Goal: Task Accomplishment & Management: Manage account settings

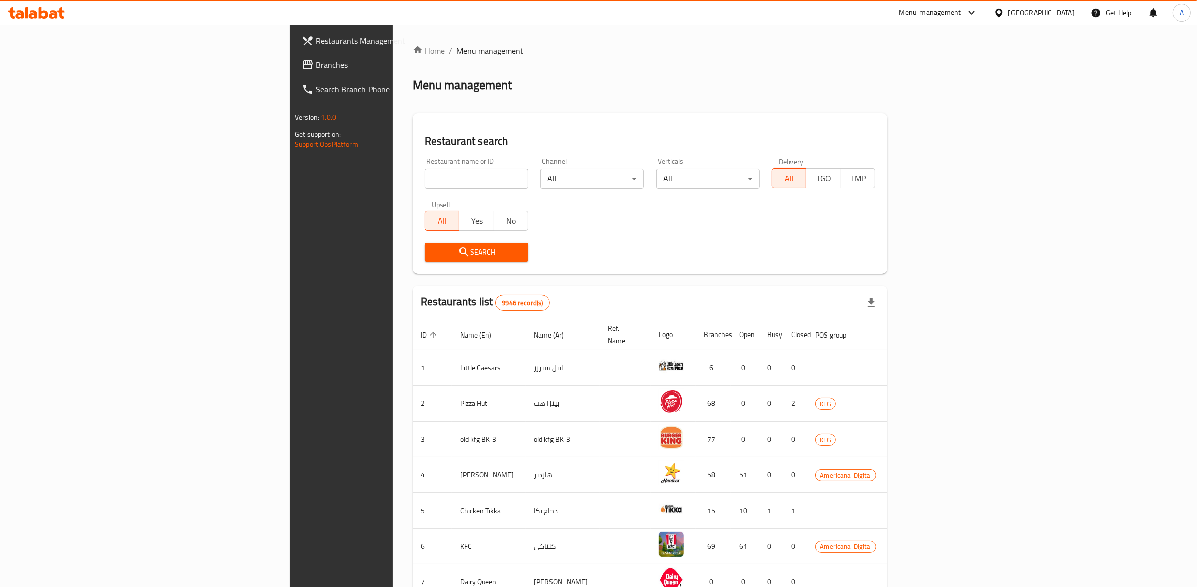
click at [1069, 13] on div "Kuwait" at bounding box center [1042, 12] width 66 height 11
click at [947, 219] on div "Qatar" at bounding box center [966, 216] width 82 height 23
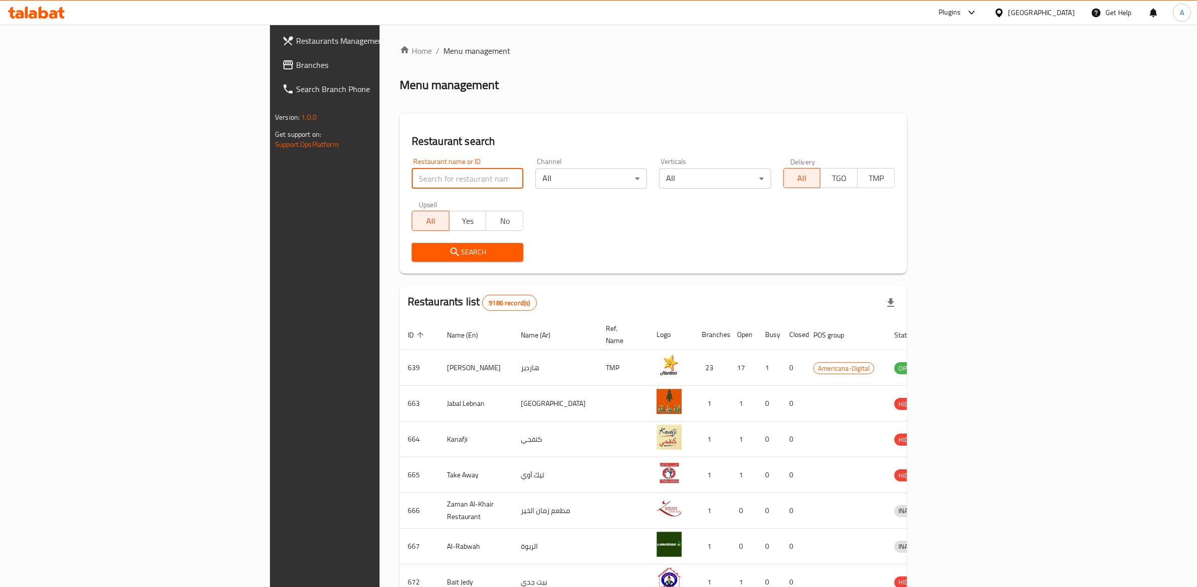
click at [418, 184] on input "search" at bounding box center [468, 178] width 112 height 20
paste input "666170"
type input "666170"
click at [435, 253] on span "Search" at bounding box center [468, 252] width 96 height 13
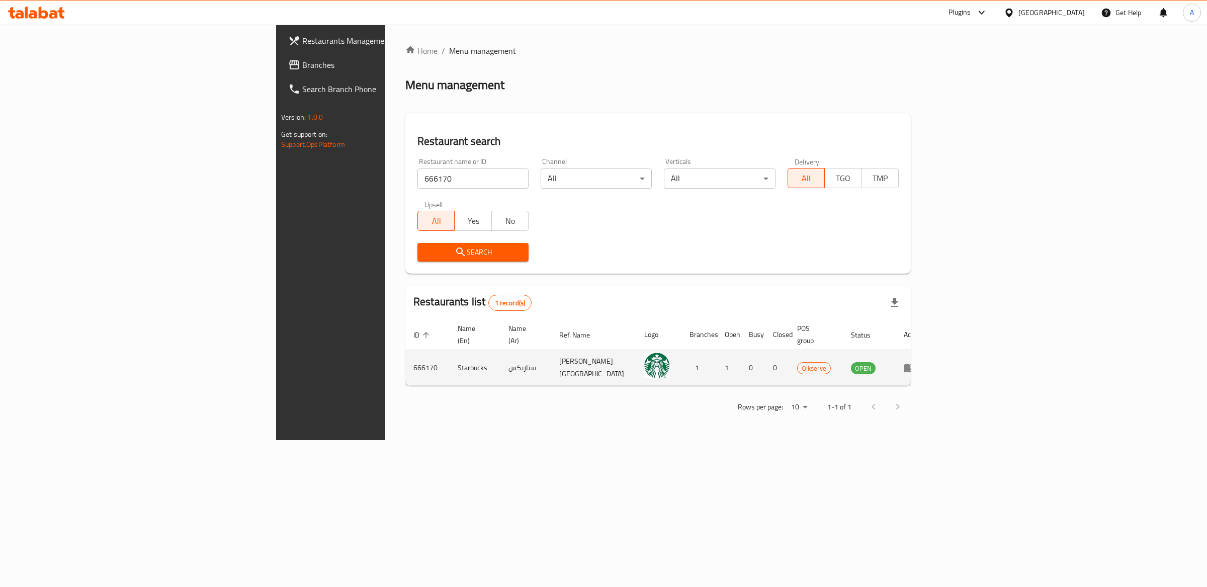
click at [930, 360] on td "enhanced table" at bounding box center [912, 368] width 35 height 36
click at [916, 362] on icon "enhanced table" at bounding box center [910, 368] width 12 height 12
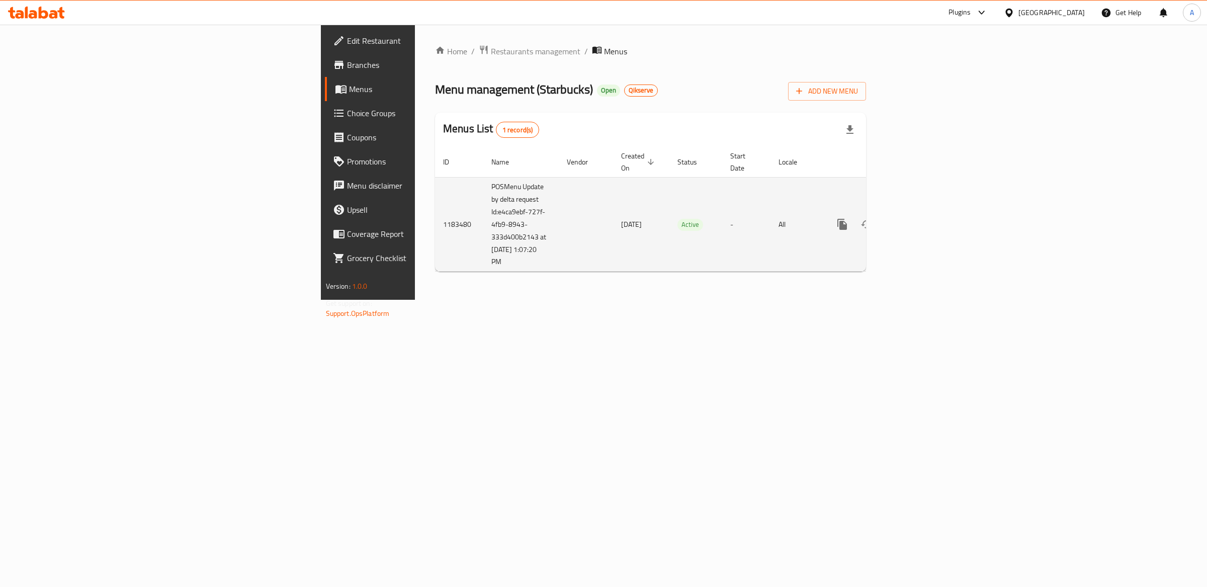
click at [613, 208] on td "15/08/2023" at bounding box center [641, 224] width 56 height 95
click at [927, 222] on link "enhanced table" at bounding box center [915, 224] width 24 height 24
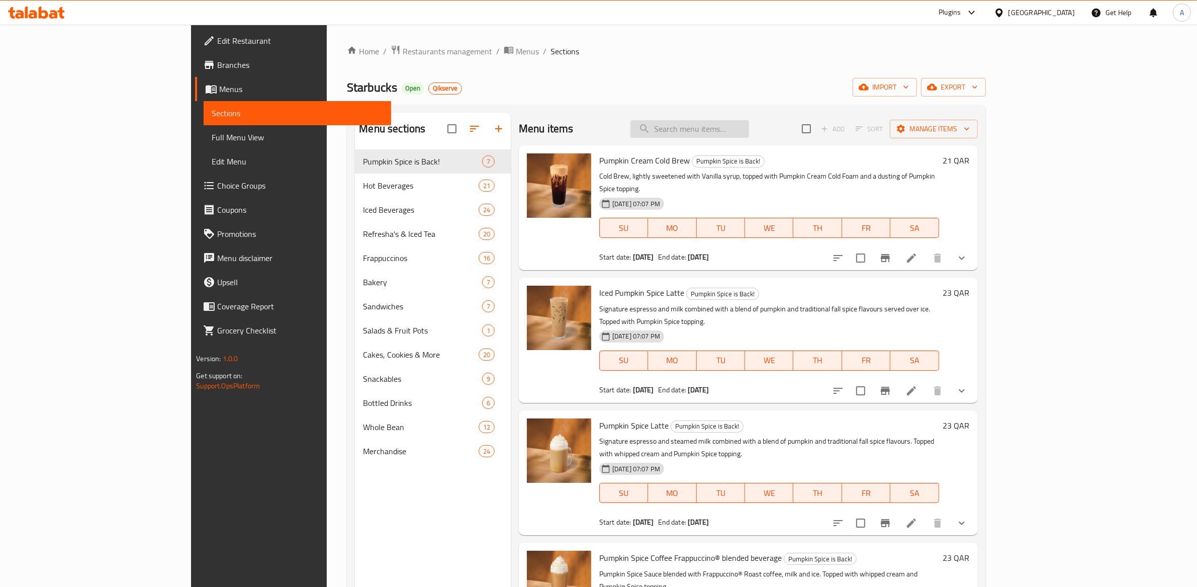
click at [749, 123] on input "search" at bounding box center [690, 129] width 119 height 18
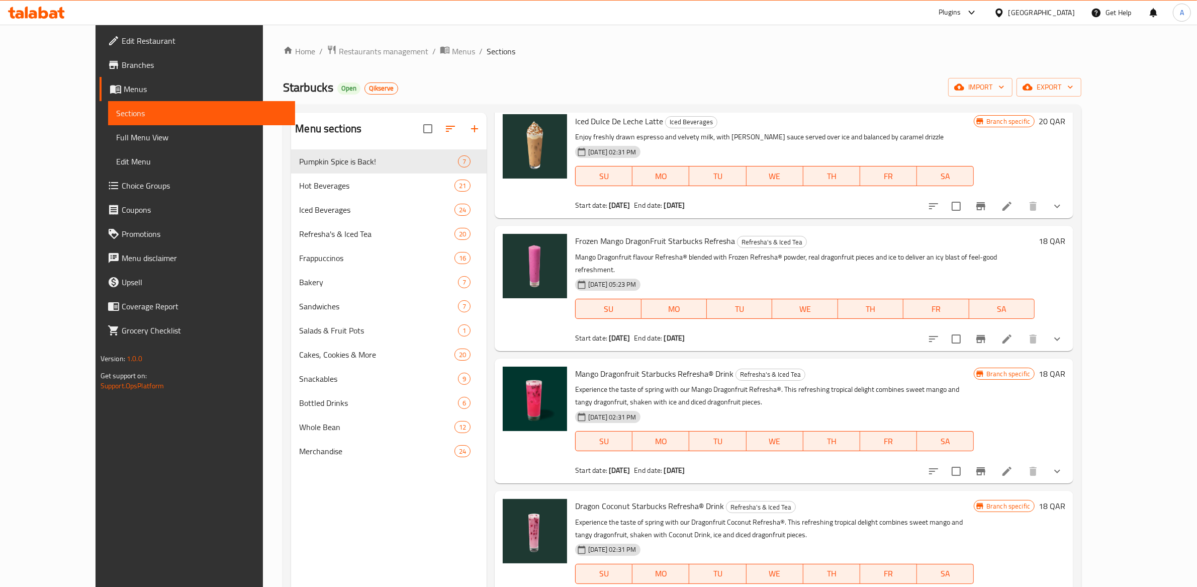
scroll to position [62, 0]
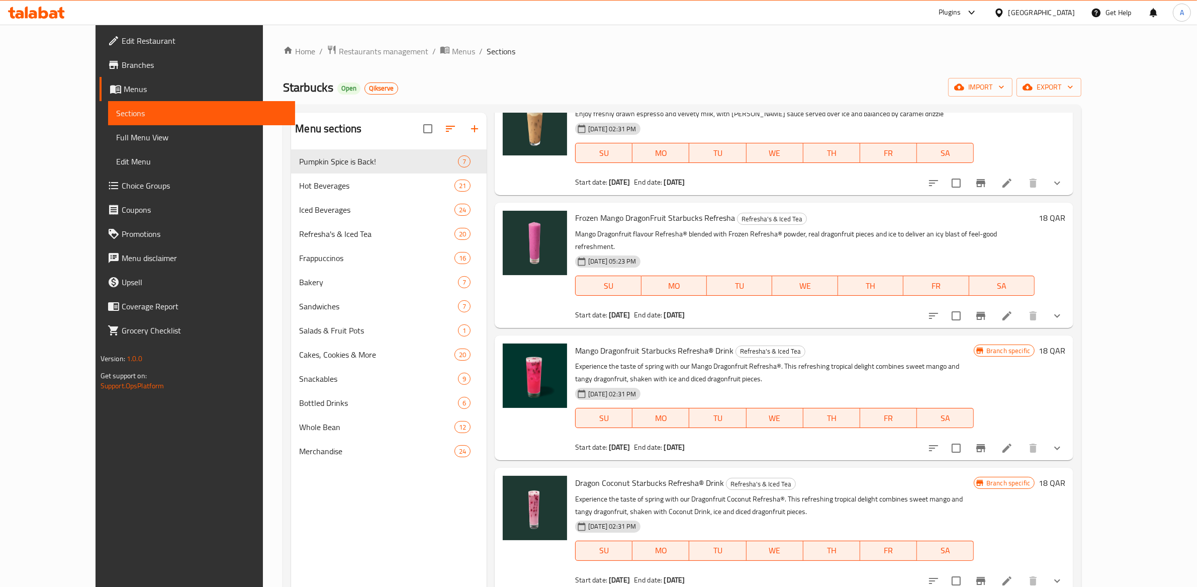
type input "dra"
click at [1021, 442] on li at bounding box center [1007, 448] width 28 height 18
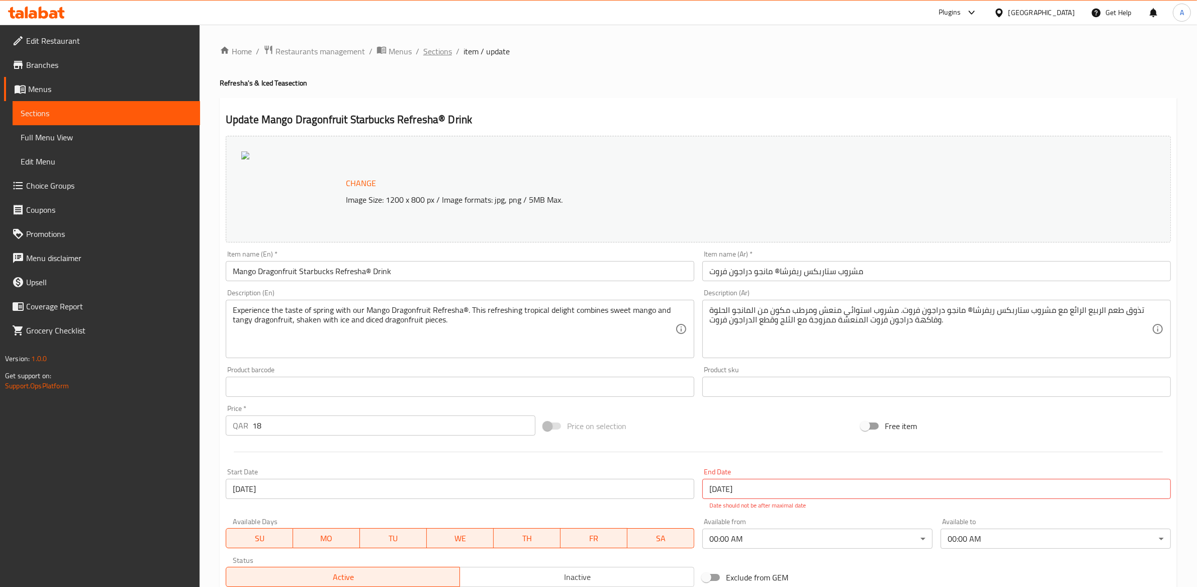
click at [443, 55] on span "Sections" at bounding box center [437, 51] width 29 height 12
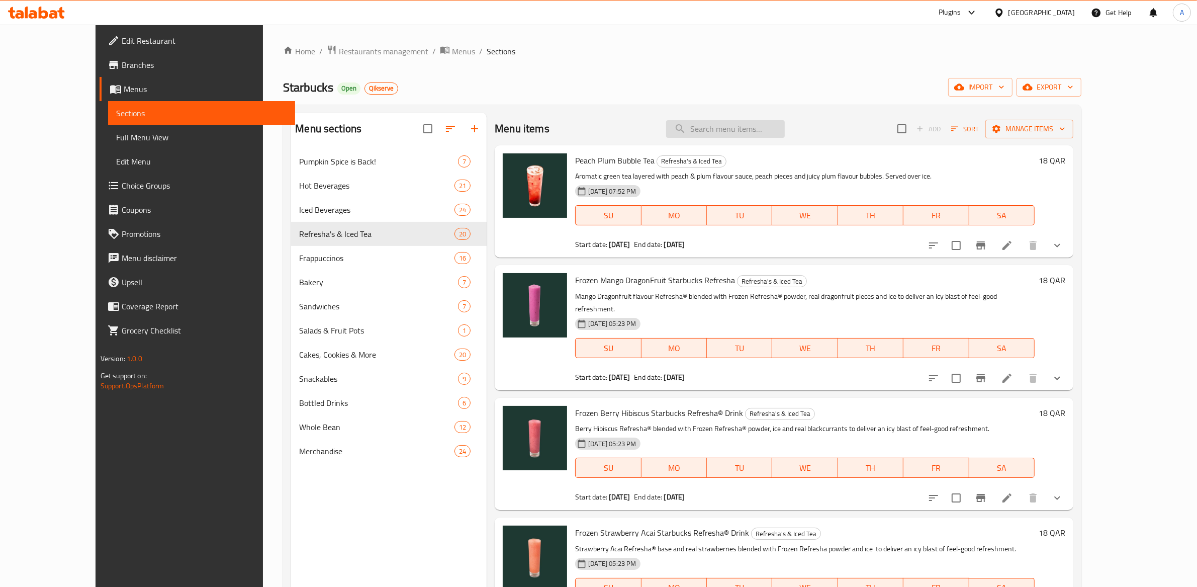
click at [772, 129] on input "search" at bounding box center [725, 129] width 119 height 18
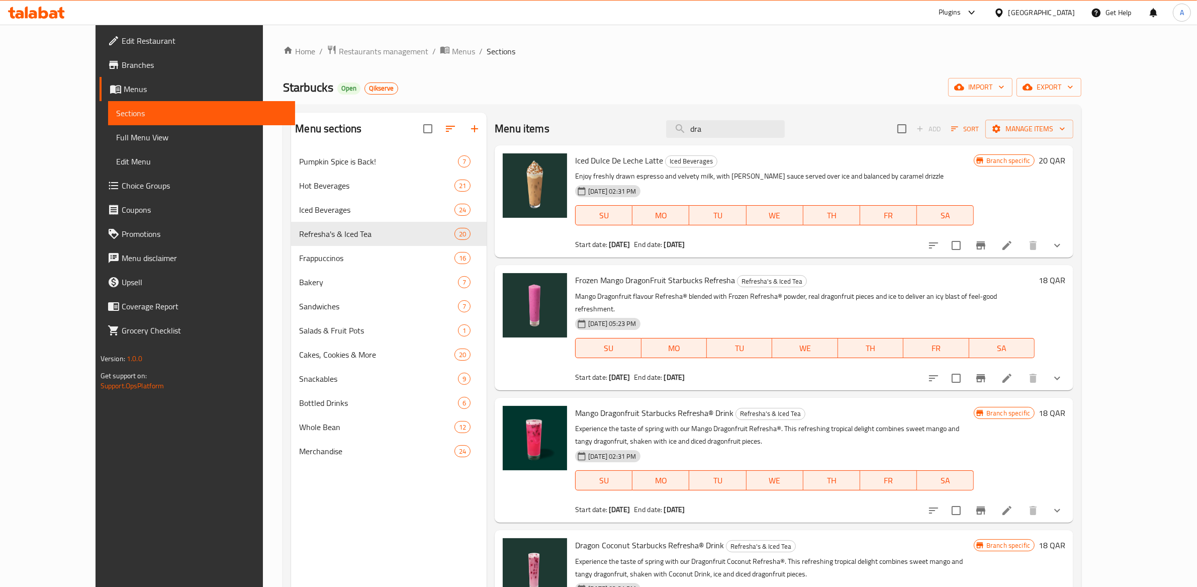
type input "dra"
click at [987, 504] on icon "Branch-specific-item" at bounding box center [981, 510] width 12 height 12
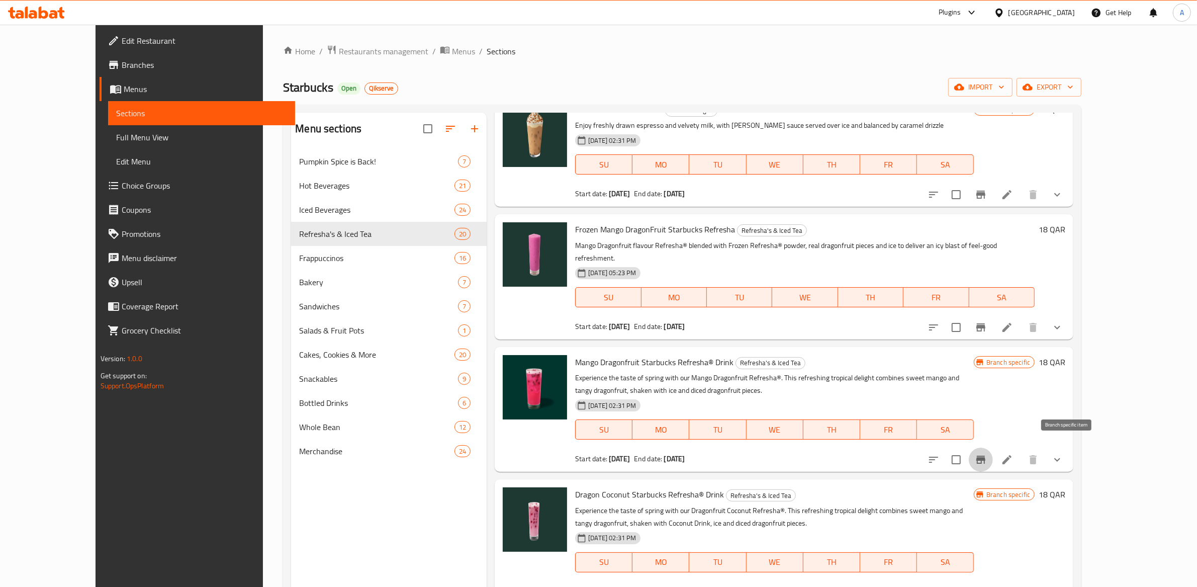
scroll to position [62, 0]
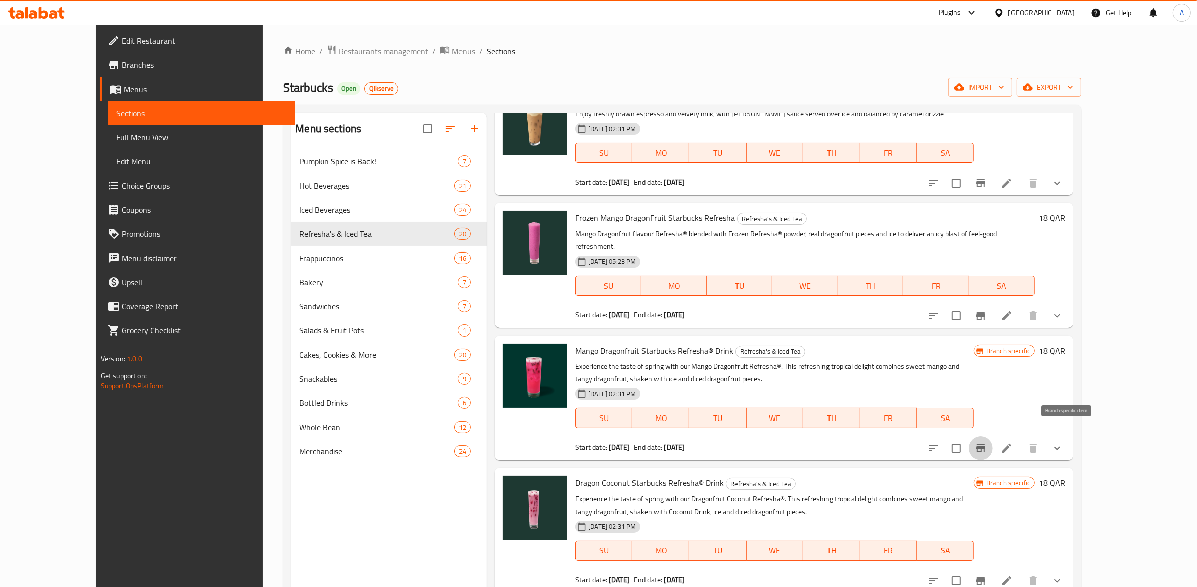
click at [993, 439] on button "Branch-specific-item" at bounding box center [981, 448] width 24 height 24
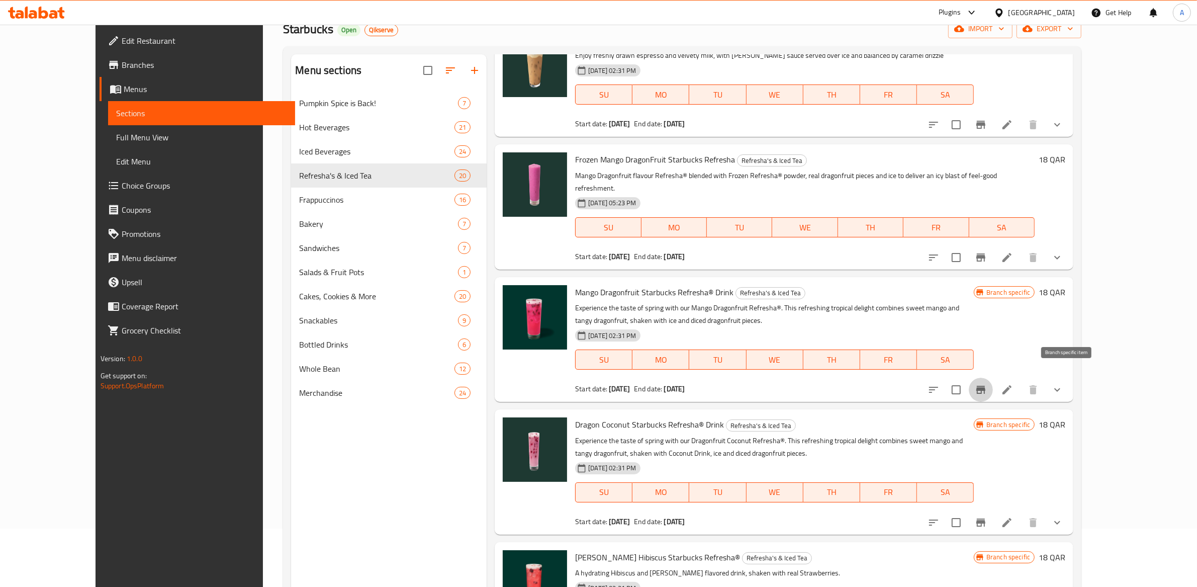
scroll to position [59, 0]
click at [993, 513] on button "Branch-specific-item" at bounding box center [981, 521] width 24 height 24
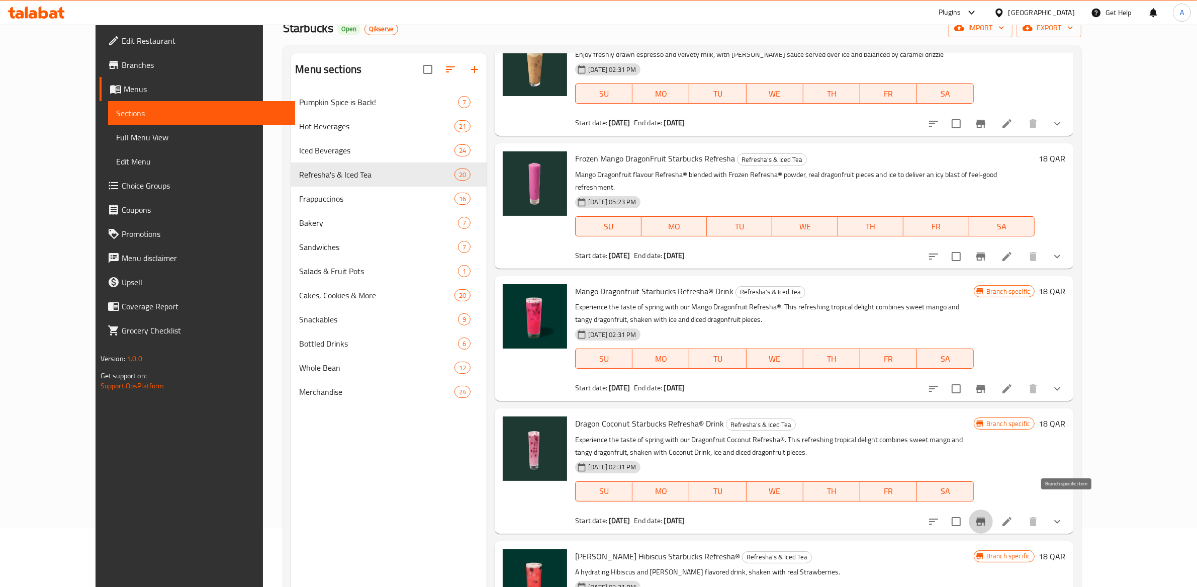
scroll to position [0, 0]
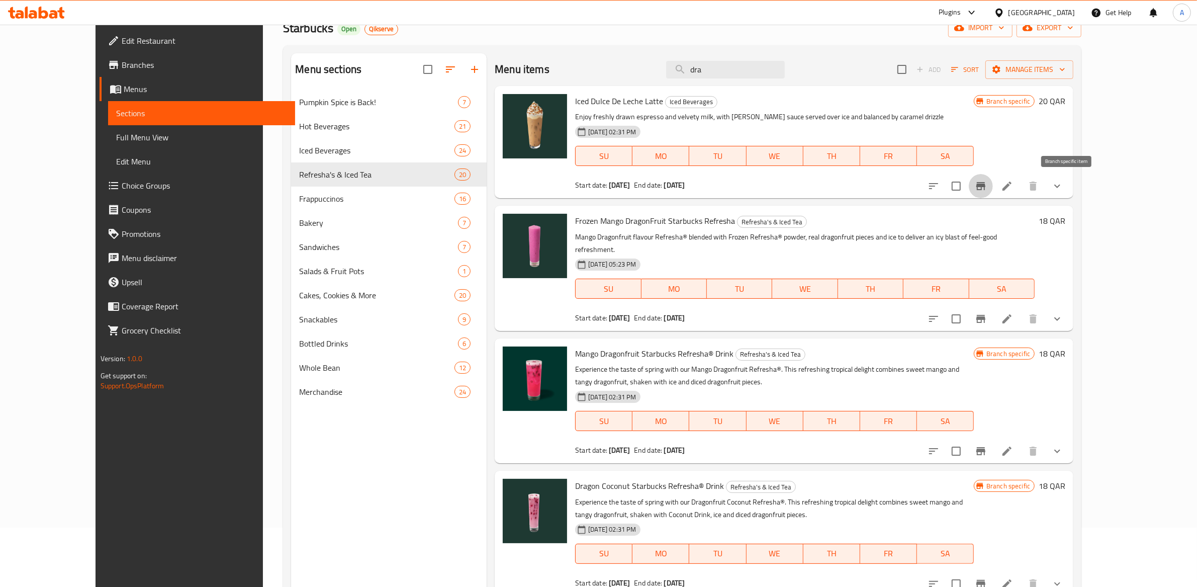
click at [985, 183] on icon "Branch-specific-item" at bounding box center [980, 186] width 9 height 8
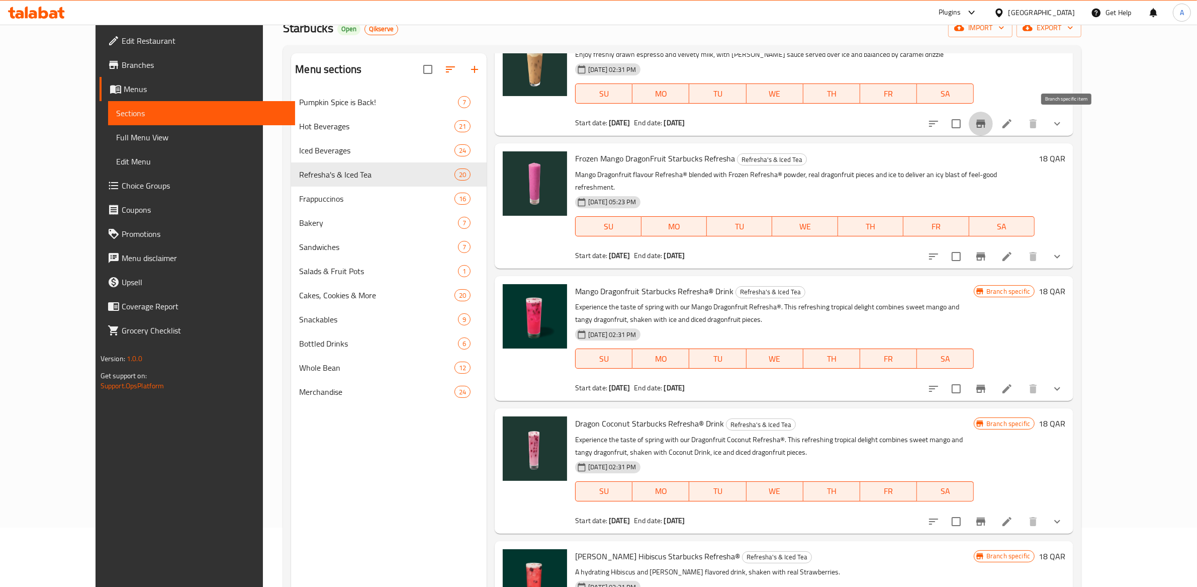
scroll to position [141, 0]
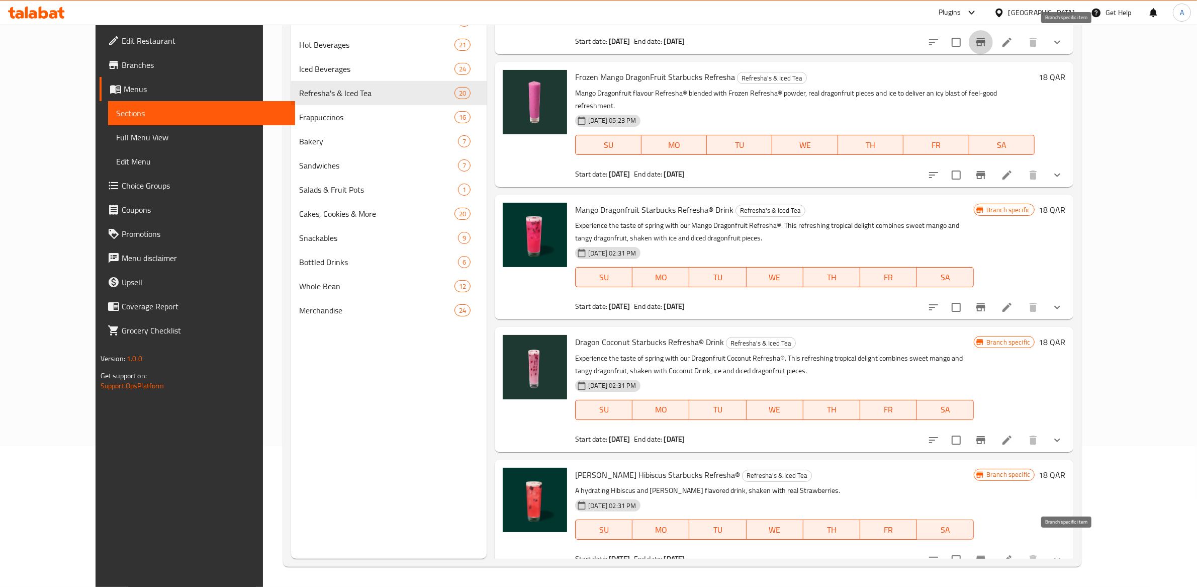
click at [987, 554] on icon "Branch-specific-item" at bounding box center [981, 560] width 12 height 12
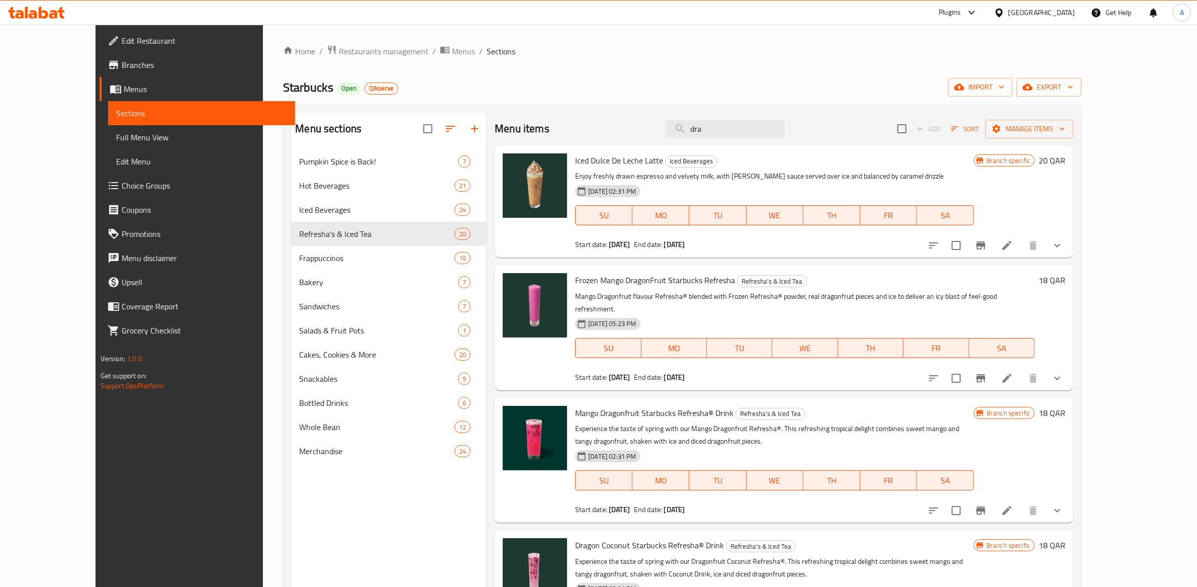
scroll to position [68, 0]
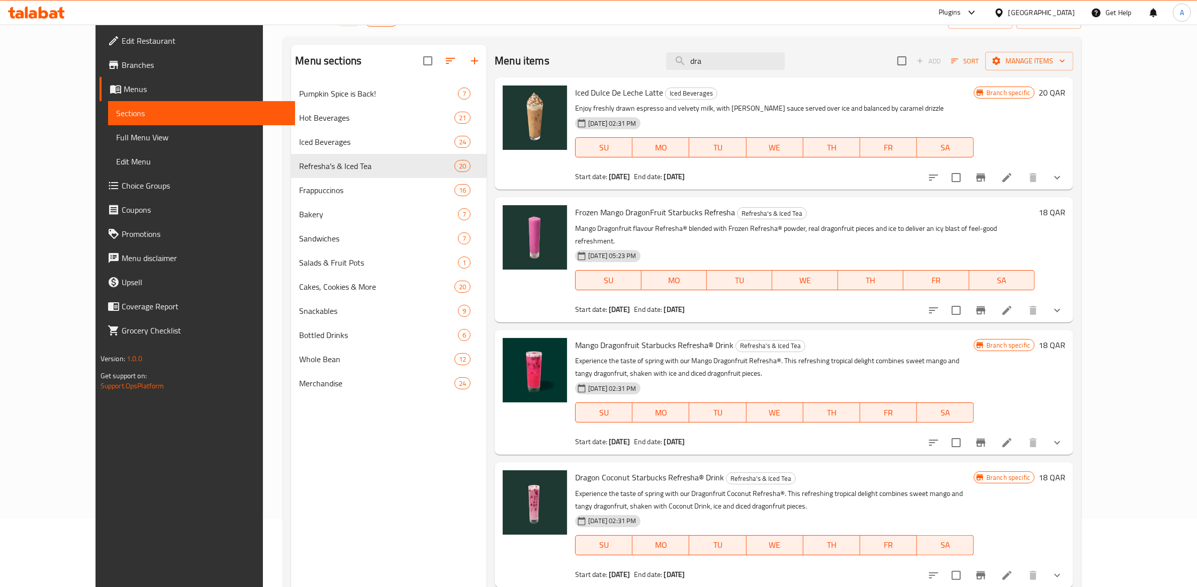
click at [1076, 4] on div "Qatar" at bounding box center [1034, 13] width 97 height 24
click at [1063, 18] on div "Qatar" at bounding box center [1042, 12] width 66 height 11
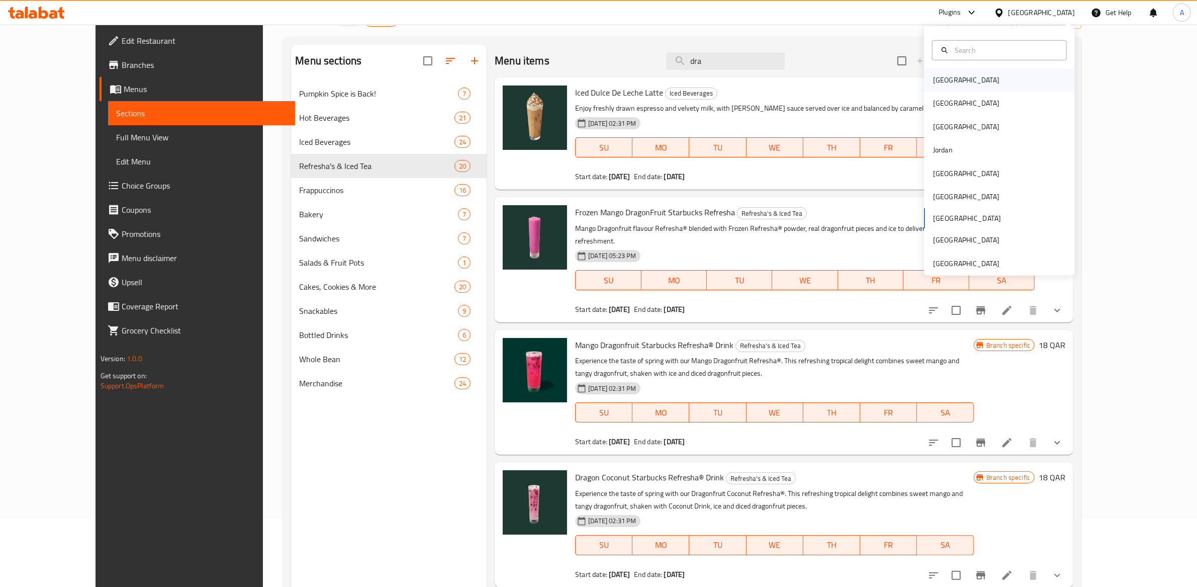
click at [931, 71] on div "[GEOGRAPHIC_DATA]" at bounding box center [966, 79] width 82 height 23
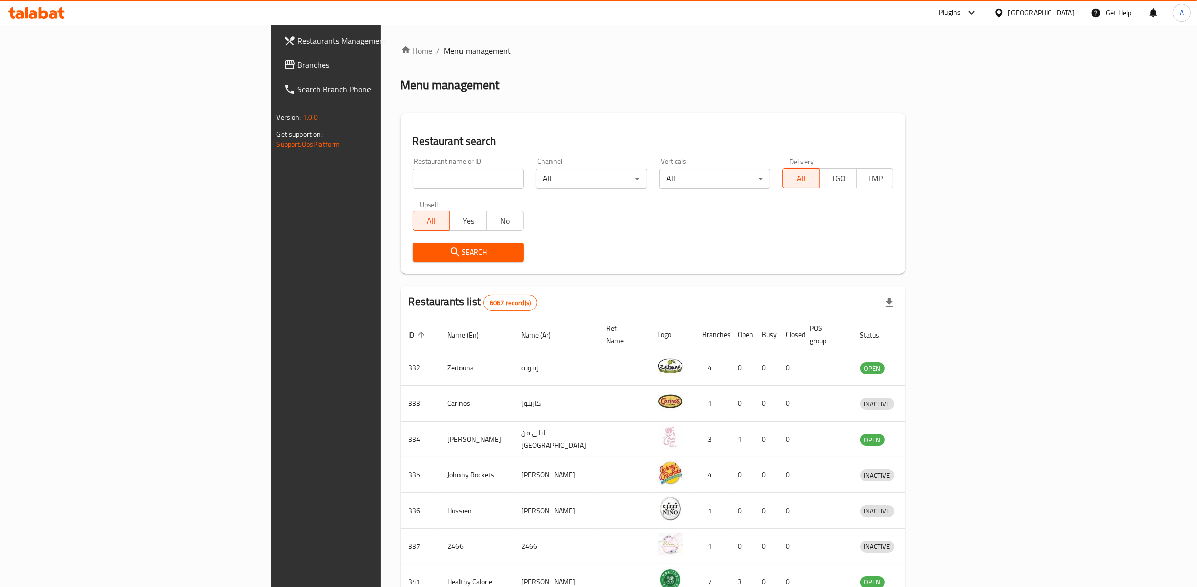
click at [413, 187] on input "search" at bounding box center [468, 178] width 111 height 20
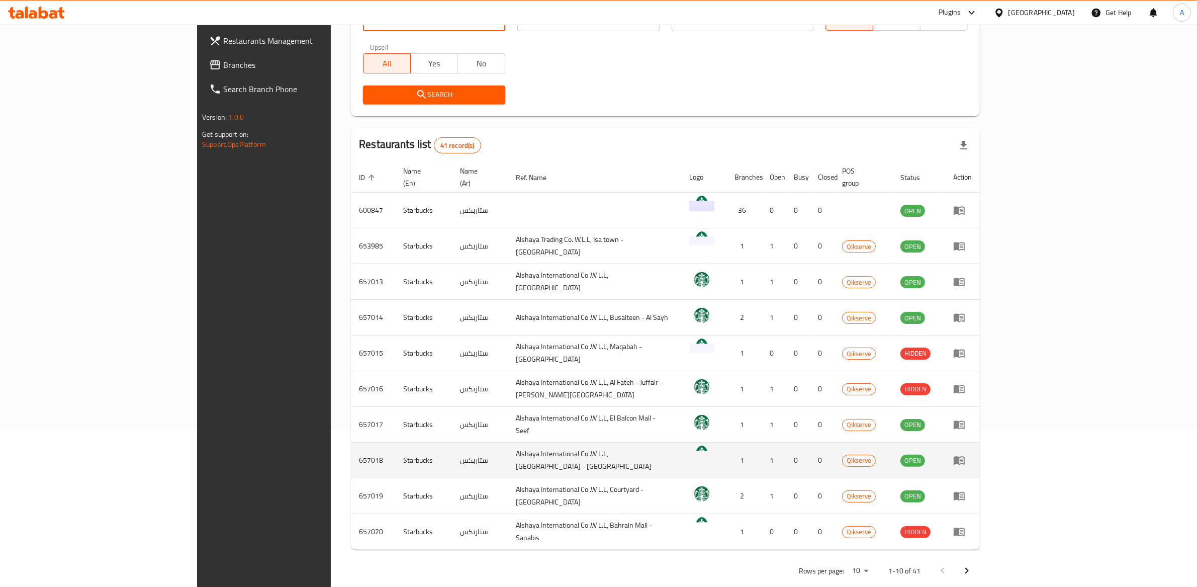
scroll to position [158, 0]
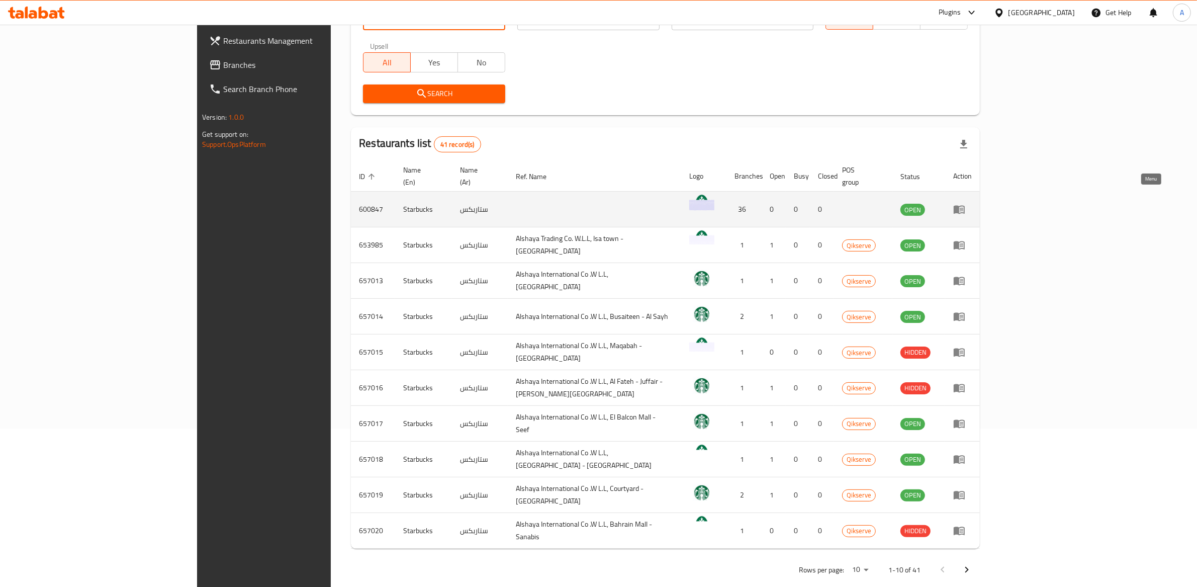
type input "starbucks''"
click at [965, 203] on icon "enhanced table" at bounding box center [959, 209] width 12 height 12
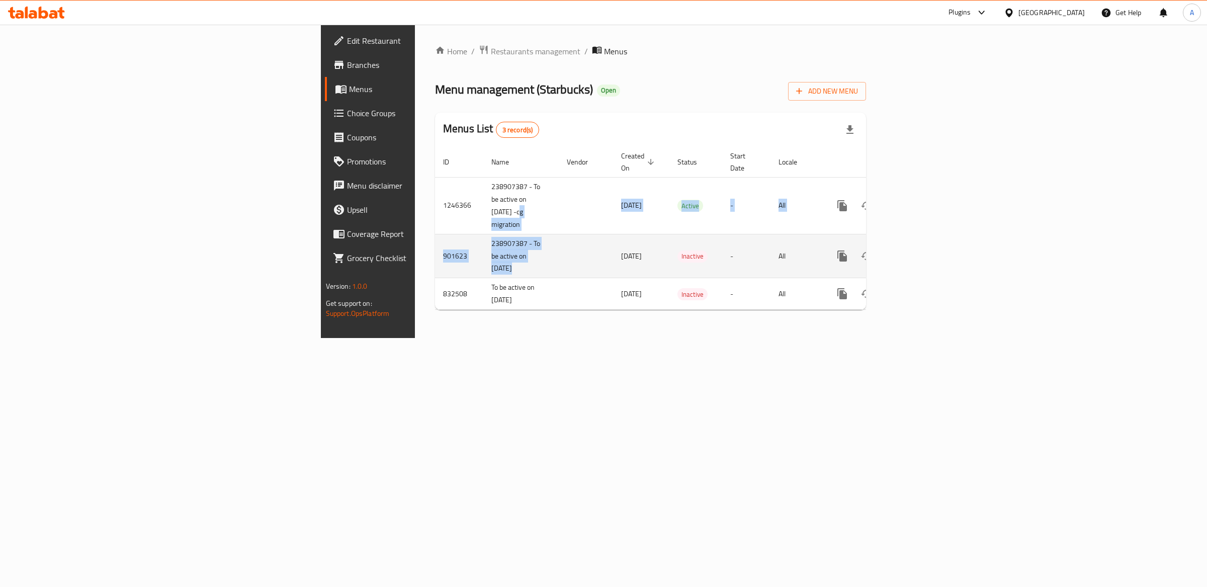
drag, startPoint x: 285, startPoint y: 197, endPoint x: 344, endPoint y: 210, distance: 61.2
click at [435, 210] on tbody "1246366 238907387 - To be active on 2 Jan -cg migration 28/08/2024 Active - All…" at bounding box center [685, 243] width 500 height 133
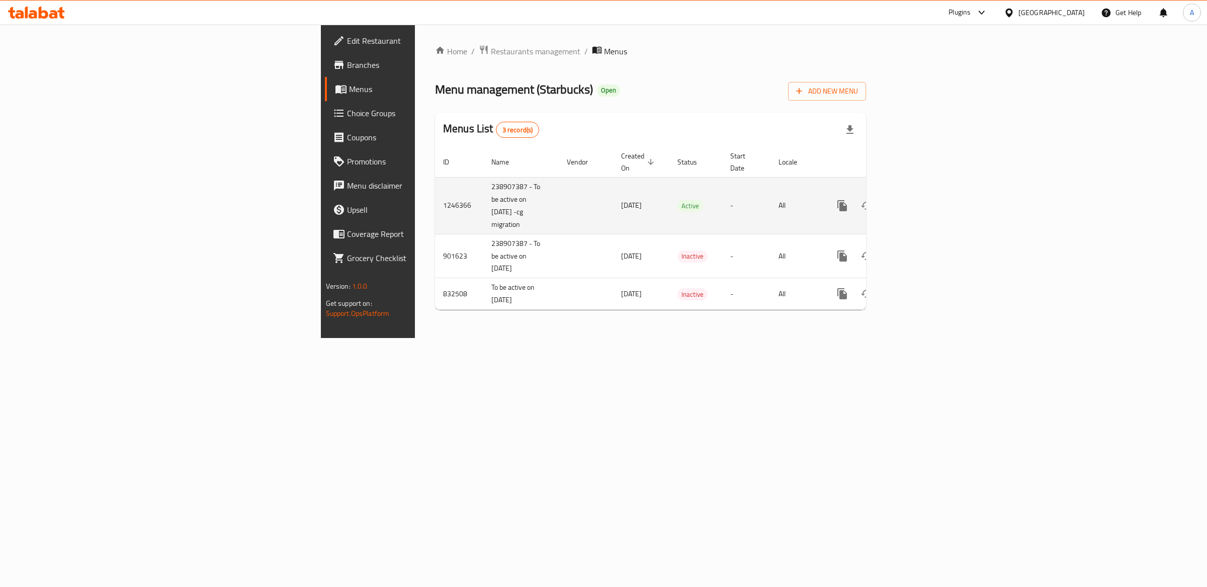
click at [483, 192] on td "238907387 - To be active on 2 Jan -cg migration" at bounding box center [520, 205] width 75 height 57
drag, startPoint x: 283, startPoint y: 196, endPoint x: 348, endPoint y: 207, distance: 66.9
click at [435, 207] on tr "1246366 238907387 - To be active on 2 Jan -cg migration 28/08/2024 Active - All" at bounding box center [685, 205] width 500 height 57
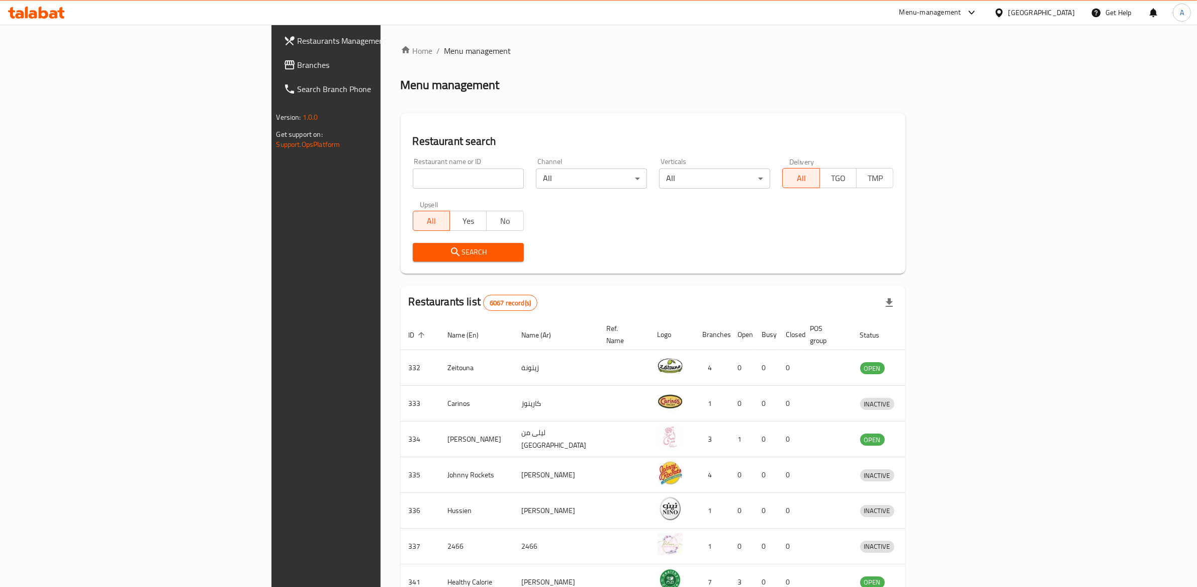
click at [413, 158] on div "Restaurant name or ID Restaurant name or ID" at bounding box center [468, 173] width 111 height 31
click at [413, 177] on input "search" at bounding box center [468, 178] width 111 height 20
type input "starbucks"
click button "Search" at bounding box center [468, 252] width 111 height 19
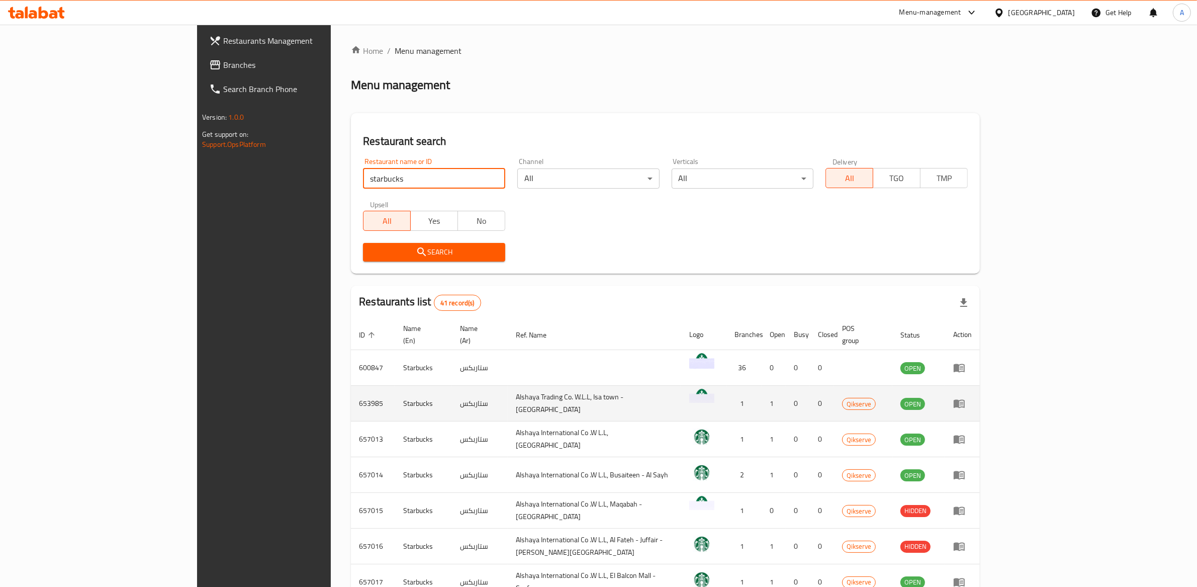
click at [965, 400] on icon "enhanced table" at bounding box center [959, 404] width 11 height 9
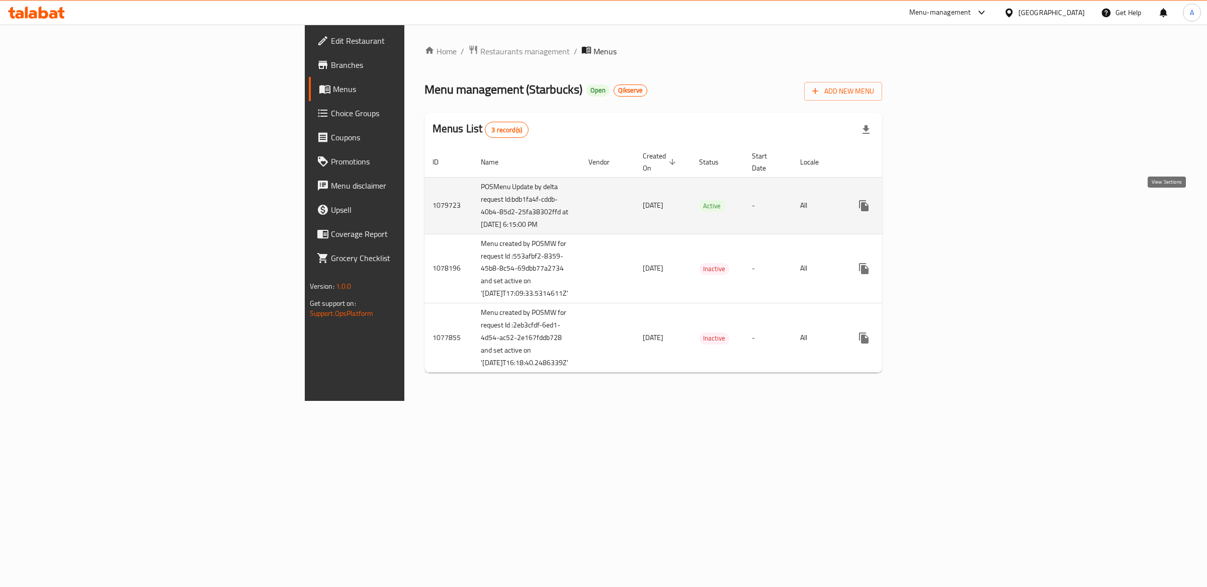
click at [941, 207] on icon "enhanced table" at bounding box center [936, 205] width 9 height 9
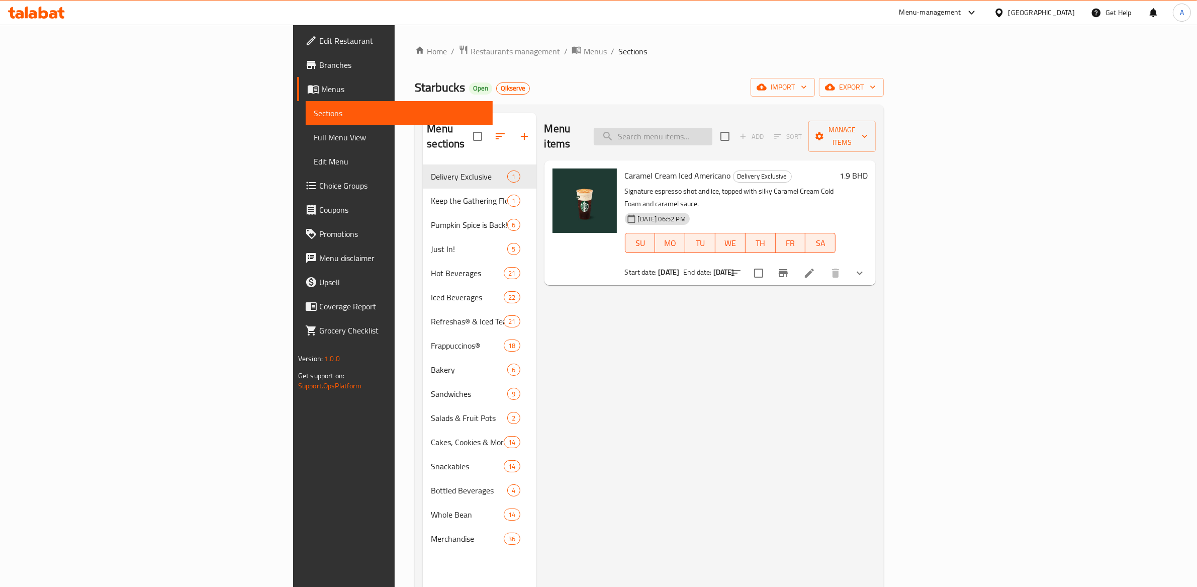
click at [712, 128] on input "search" at bounding box center [653, 137] width 119 height 18
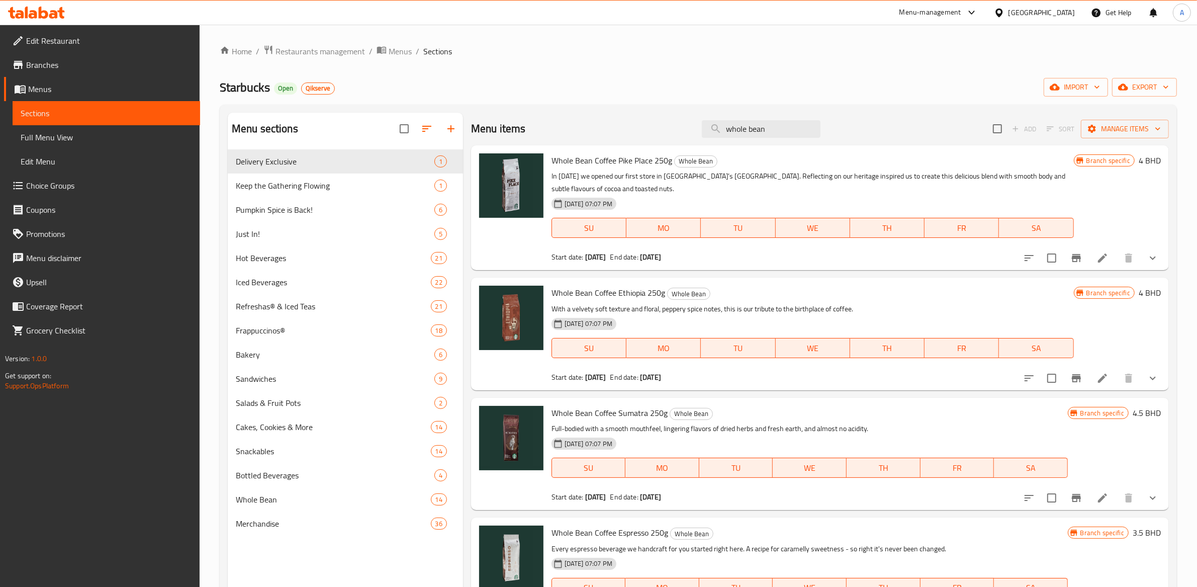
scroll to position [21, 0]
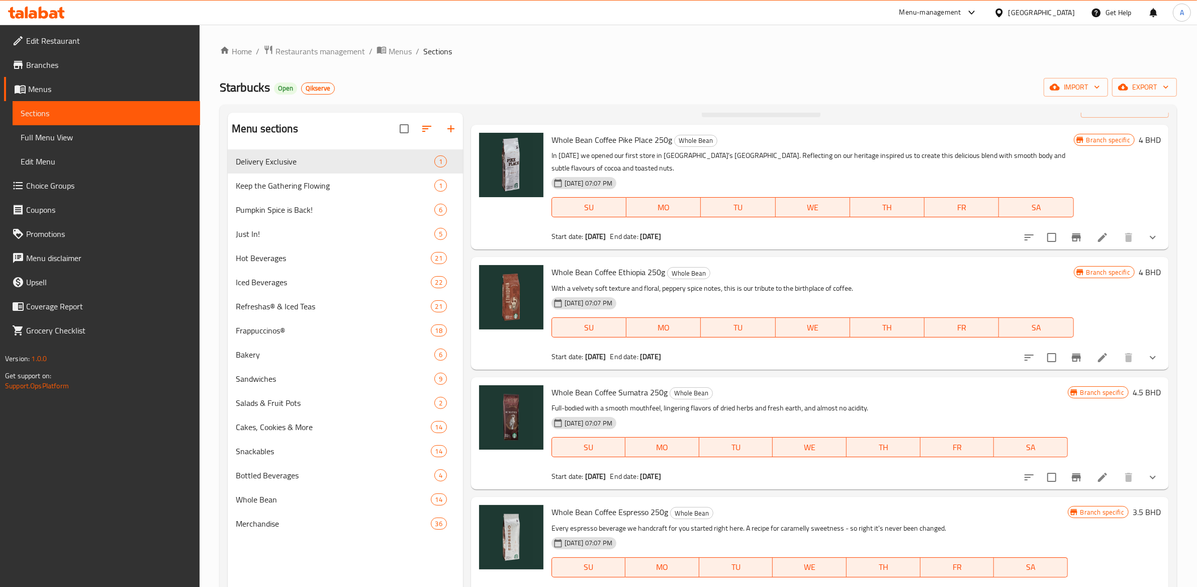
type input "whole bean"
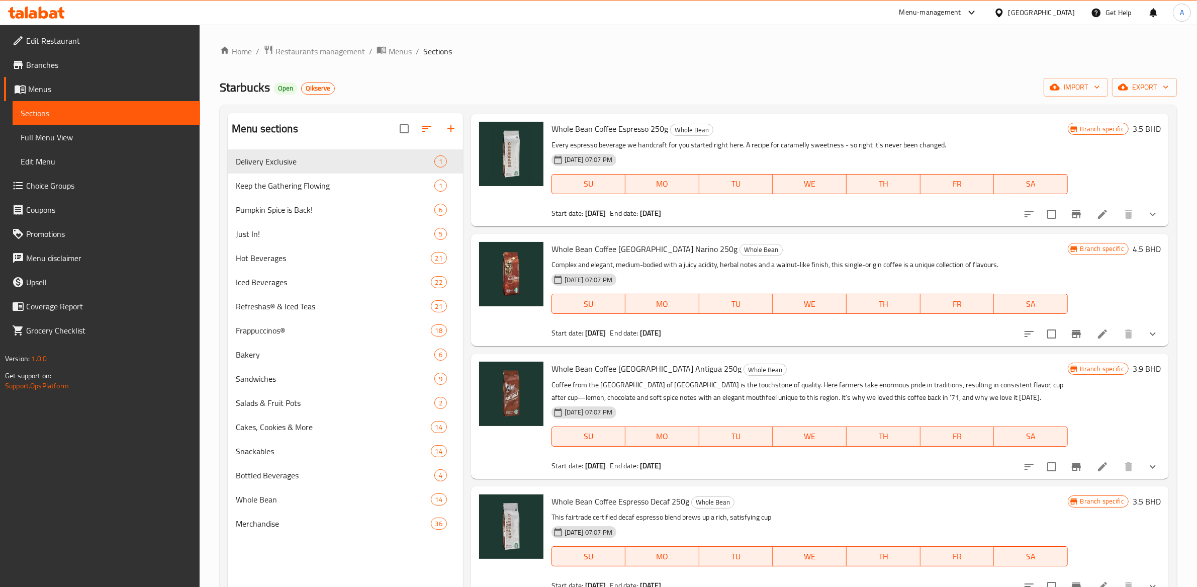
scroll to position [407, 0]
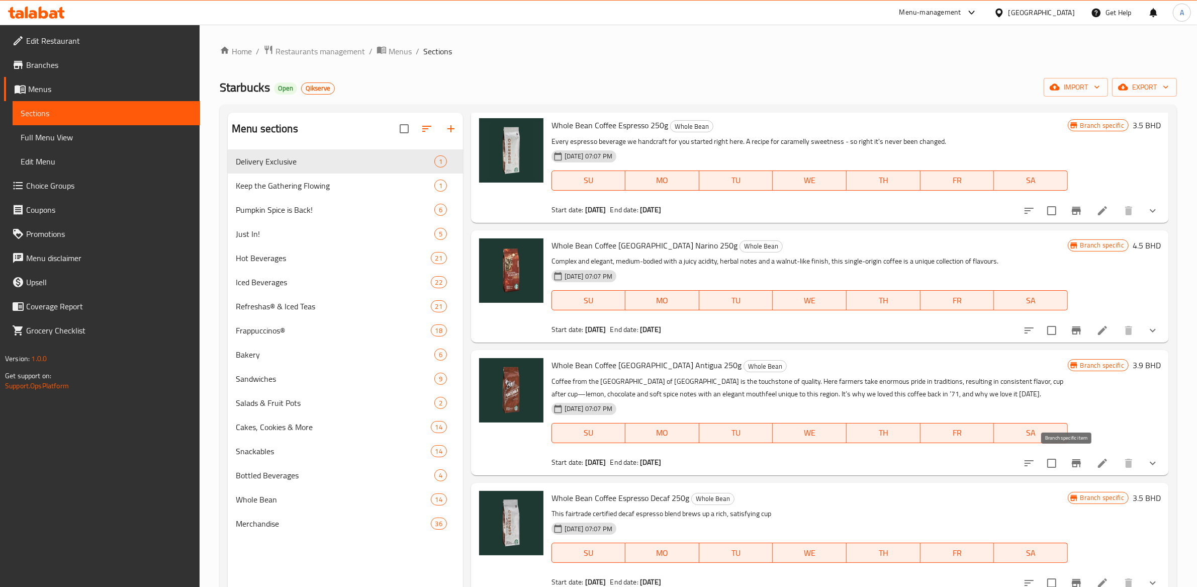
click at [1070, 466] on icon "Branch-specific-item" at bounding box center [1076, 463] width 12 height 12
click at [1097, 464] on icon at bounding box center [1103, 463] width 12 height 12
